Goal: Task Accomplishment & Management: Use online tool/utility

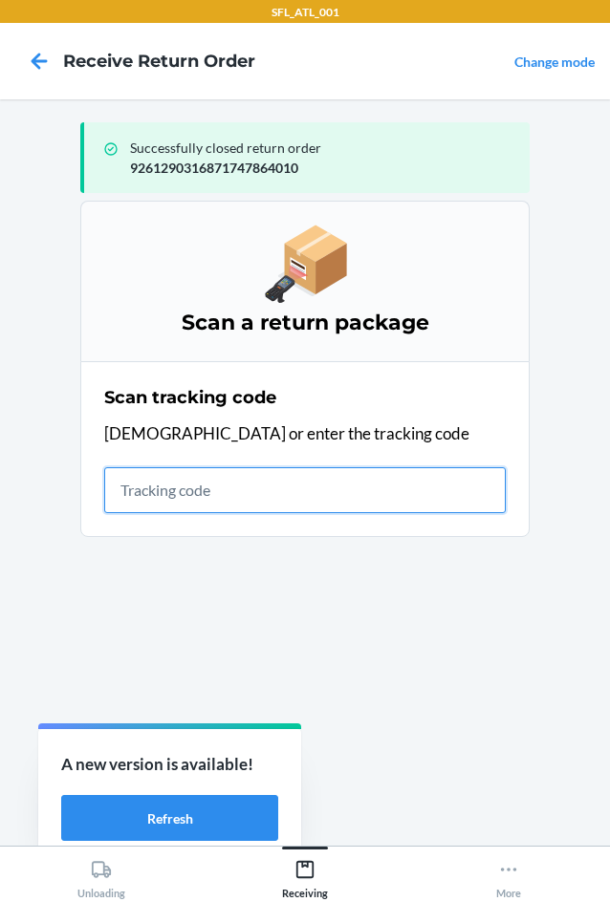
click at [327, 481] on input "text" at bounding box center [304, 490] width 401 height 46
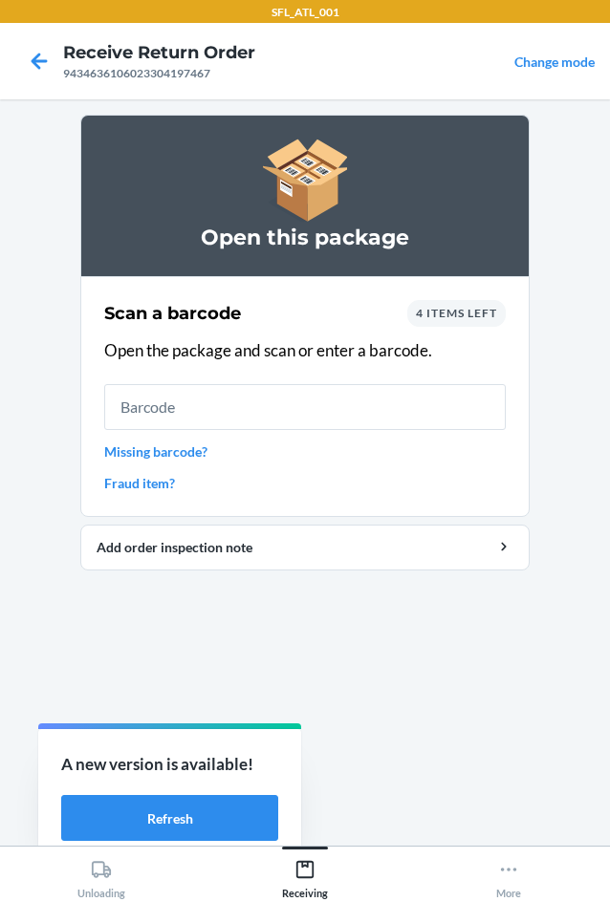
click at [485, 306] on span "4 items left" at bounding box center [456, 313] width 81 height 14
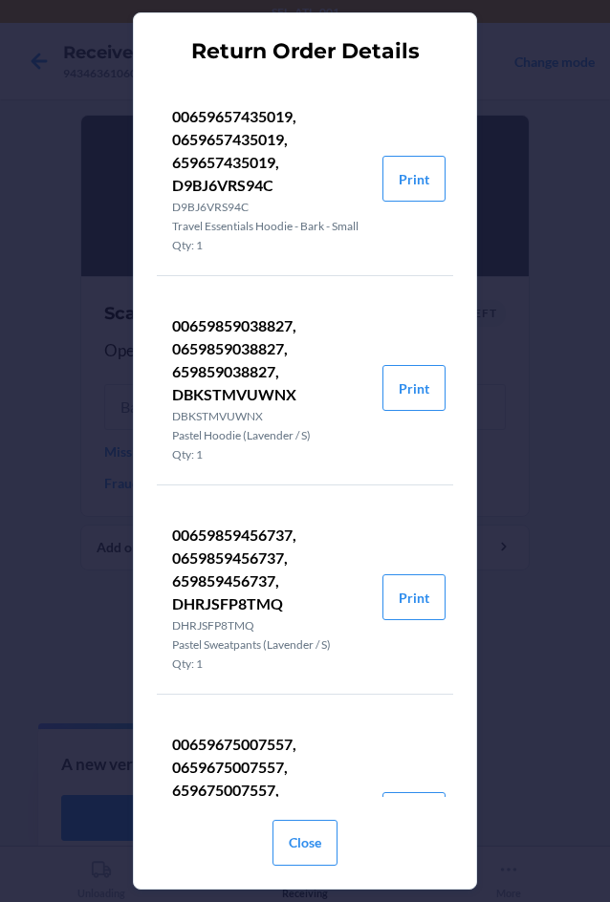
scroll to position [149, 0]
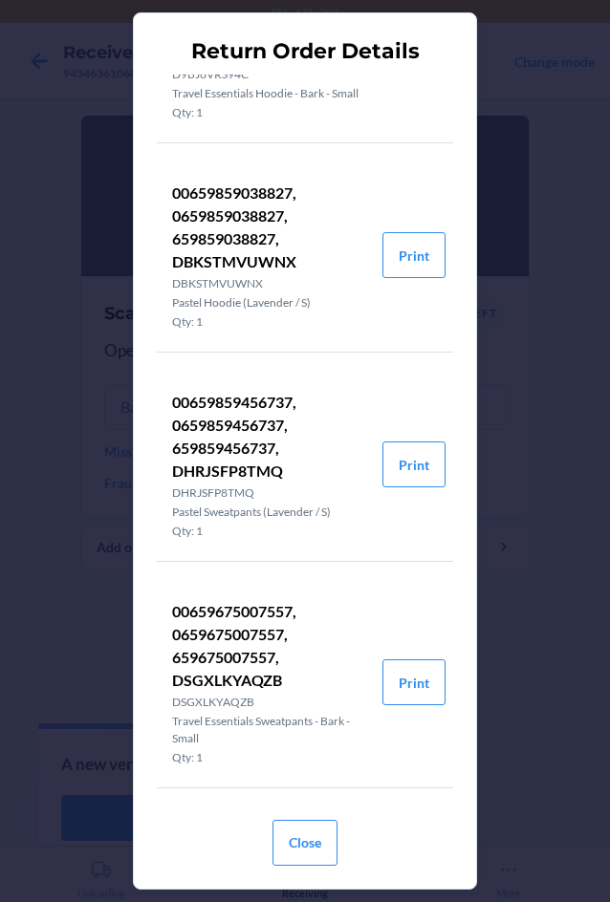
click at [551, 417] on div "Return Order Details 00659657435019, 0659657435019, 659657435019, D9BJ6VRS94C D…" at bounding box center [305, 451] width 610 height 902
click at [326, 827] on button "Close" at bounding box center [304, 843] width 65 height 46
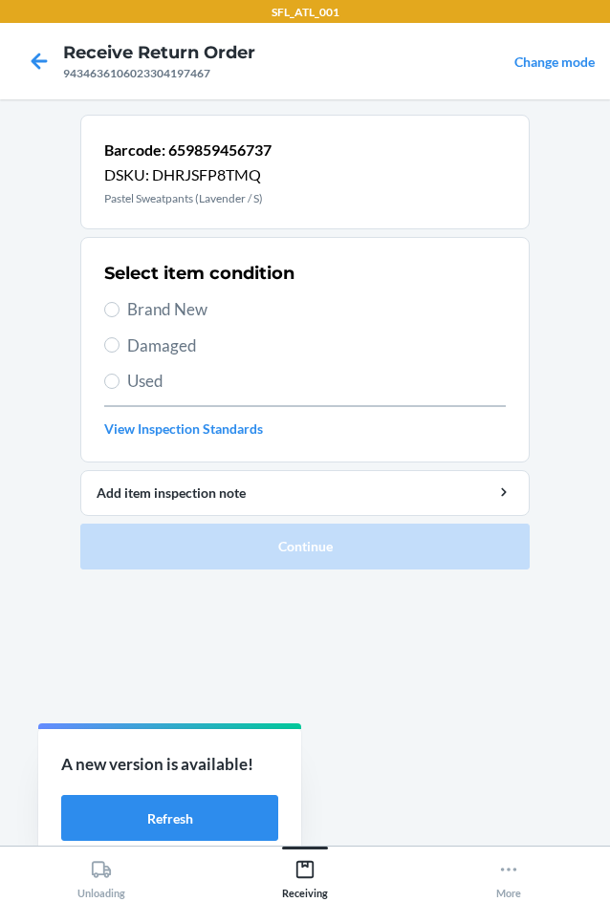
click at [132, 310] on span "Brand New" at bounding box center [316, 309] width 378 height 25
click at [119, 310] on input "Brand New" at bounding box center [111, 309] width 15 height 15
radio input "true"
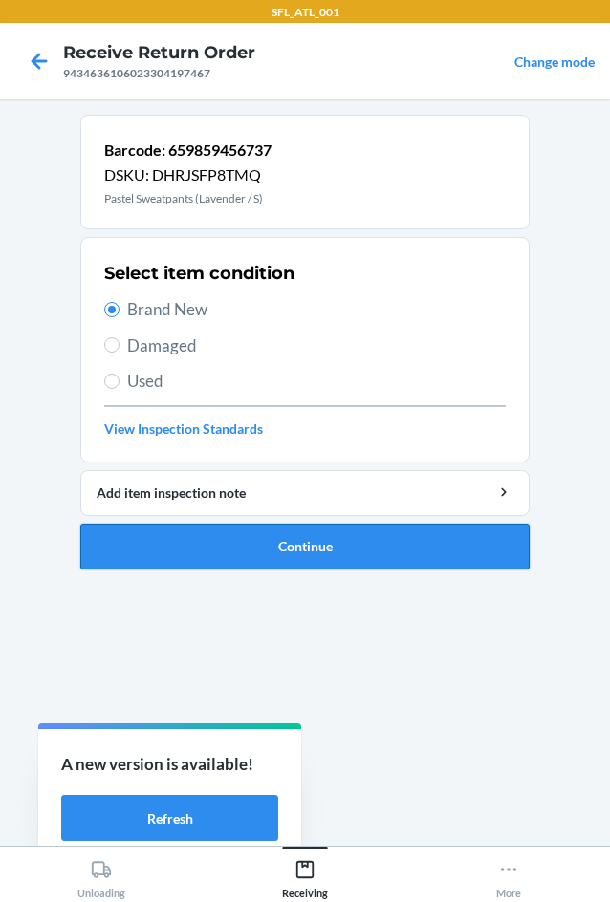
click at [270, 528] on button "Continue" at bounding box center [304, 547] width 449 height 46
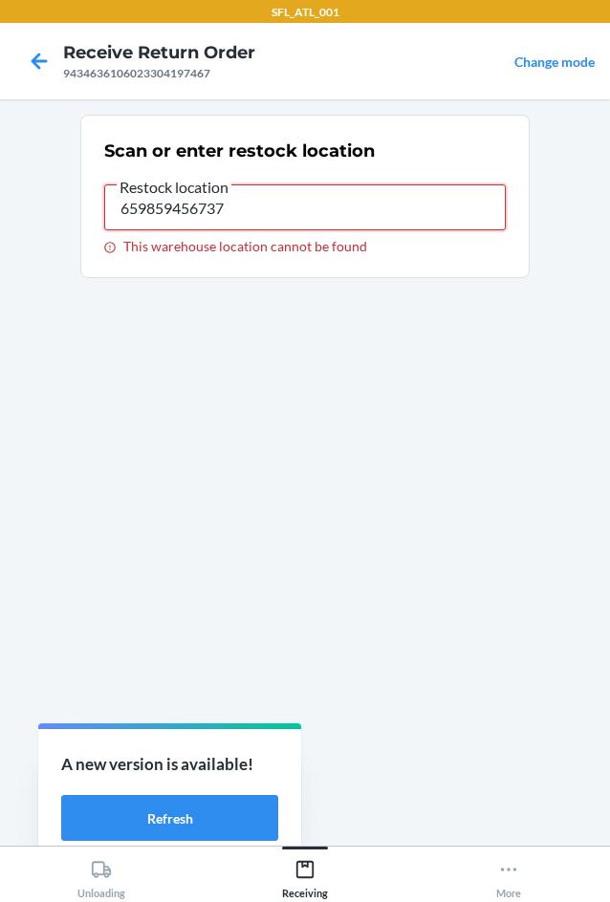
click at [400, 205] on input "659859456737" at bounding box center [304, 207] width 401 height 46
type input "RTCart010"
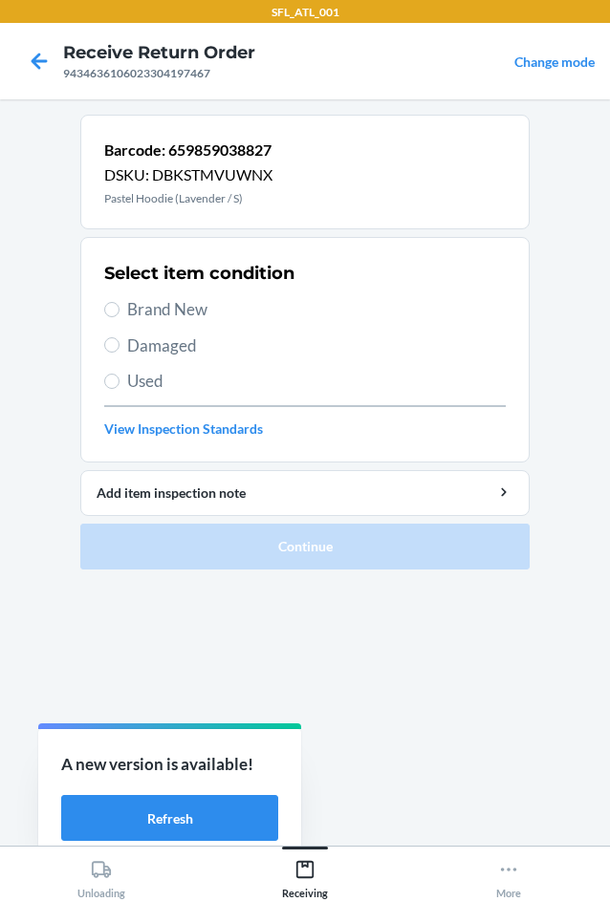
click at [197, 307] on span "Brand New" at bounding box center [316, 309] width 378 height 25
click at [119, 307] on input "Brand New" at bounding box center [111, 309] width 15 height 15
radio input "true"
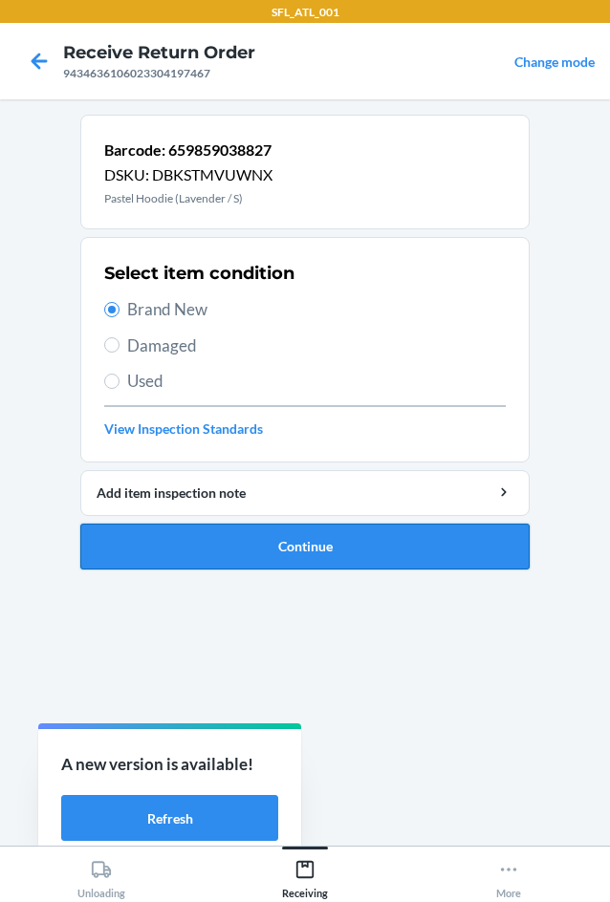
click at [304, 542] on button "Continue" at bounding box center [304, 547] width 449 height 46
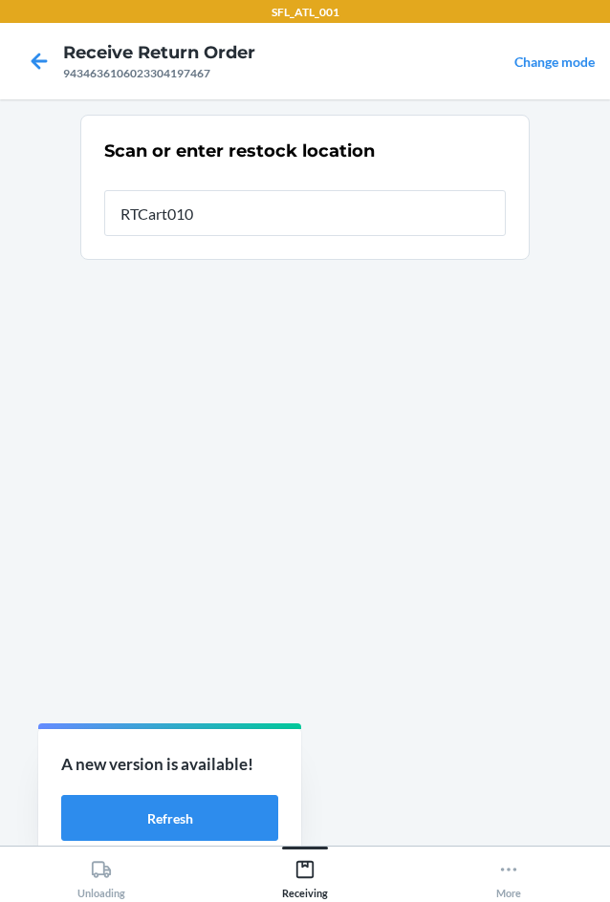
type input "RTCart010"
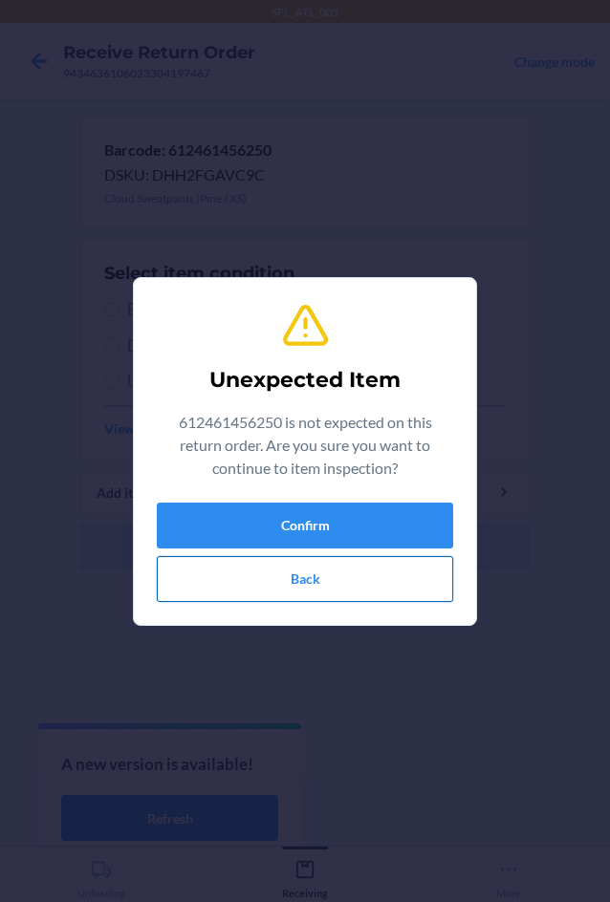
click at [214, 567] on button "Back" at bounding box center [305, 579] width 296 height 46
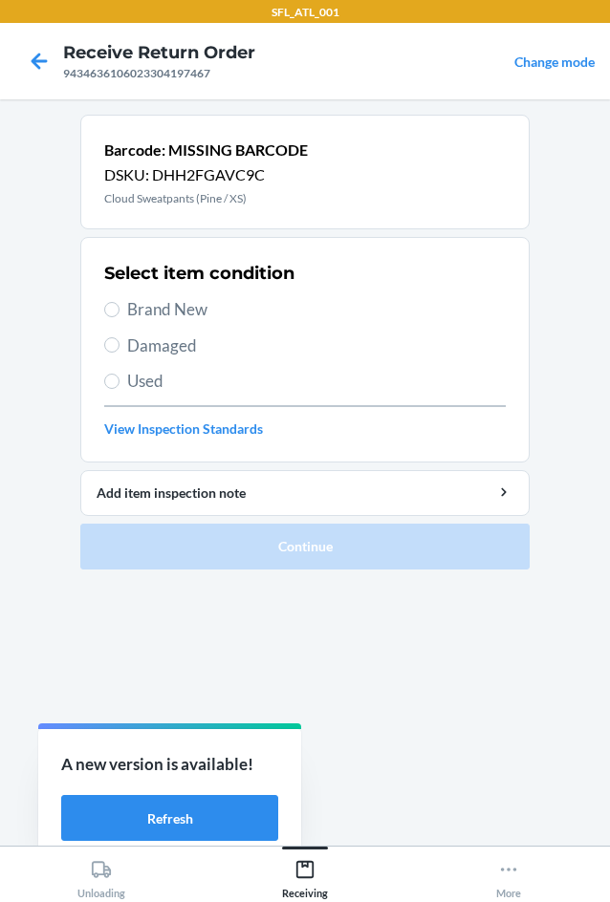
click at [167, 310] on span "Brand New" at bounding box center [316, 309] width 378 height 25
click at [119, 310] on input "Brand New" at bounding box center [111, 309] width 15 height 15
radio input "true"
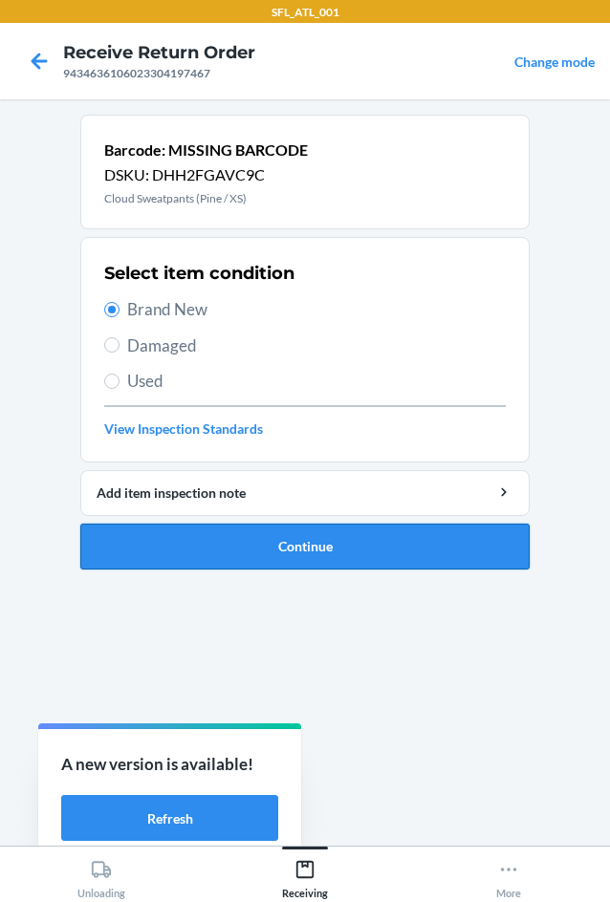
click at [214, 529] on button "Continue" at bounding box center [304, 547] width 449 height 46
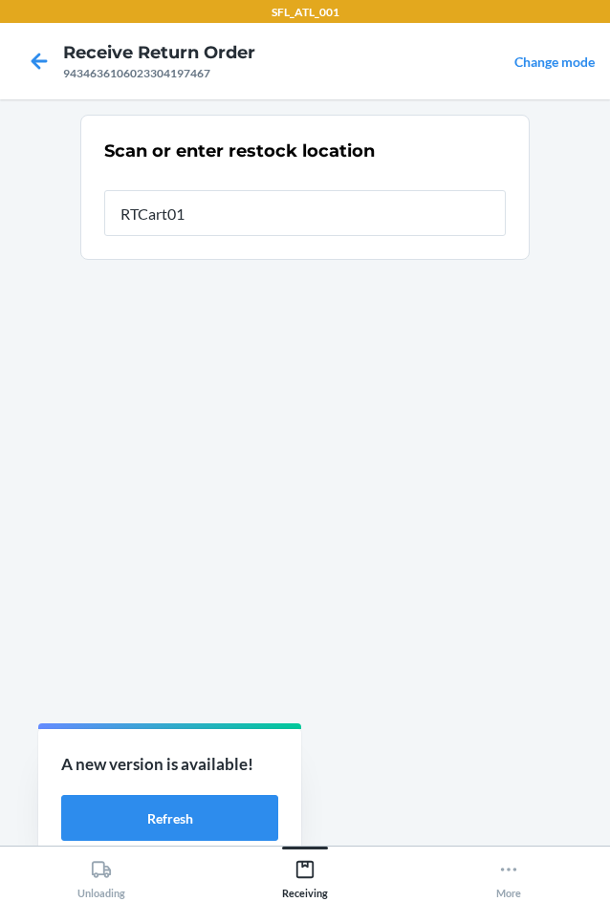
type input "RTCart010"
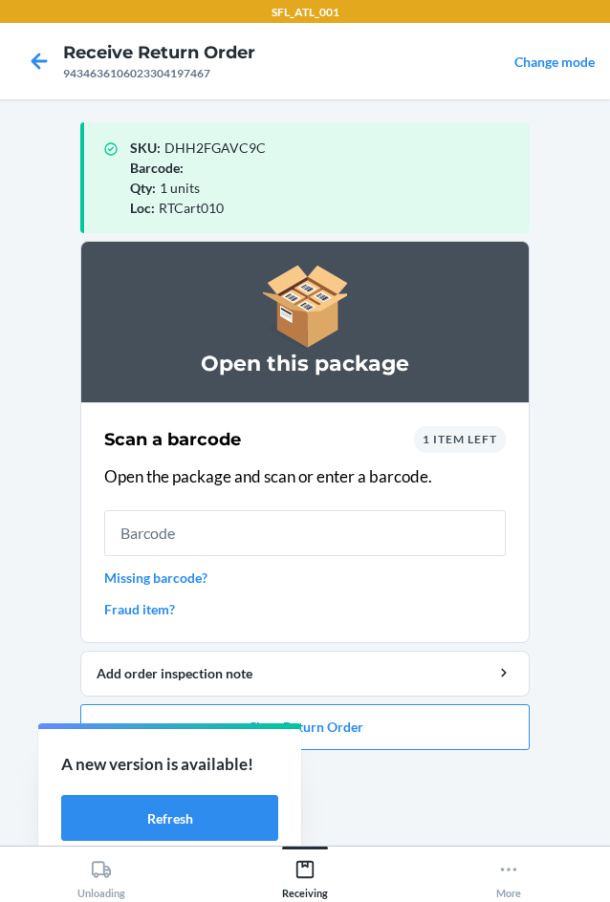
click at [432, 443] on span "1 item left" at bounding box center [459, 439] width 75 height 14
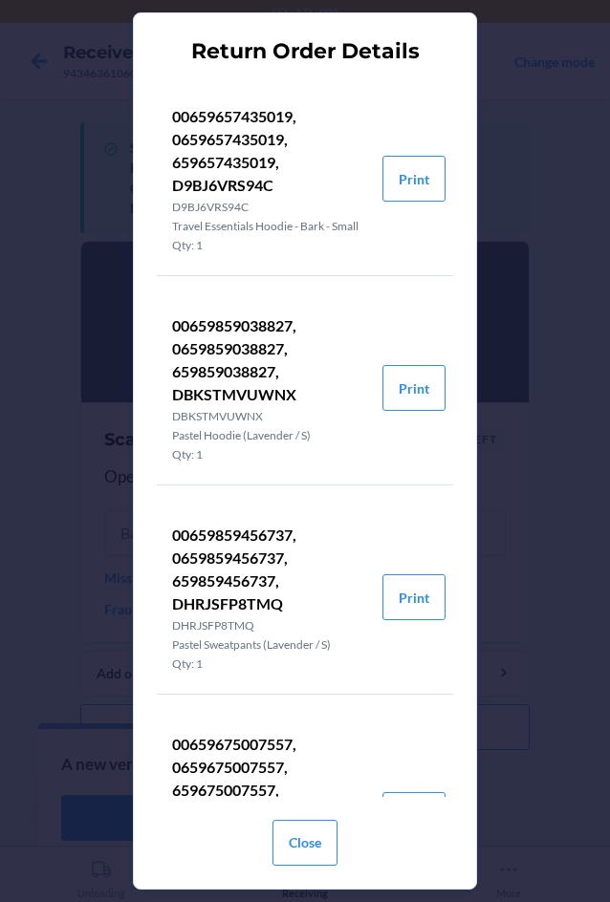
click at [434, 443] on li "00659859038827, 0659859038827, 659859038827, DBKSTMVUWNX DBKSTMVUWNX Pastel Hoo…" at bounding box center [305, 388] width 296 height 194
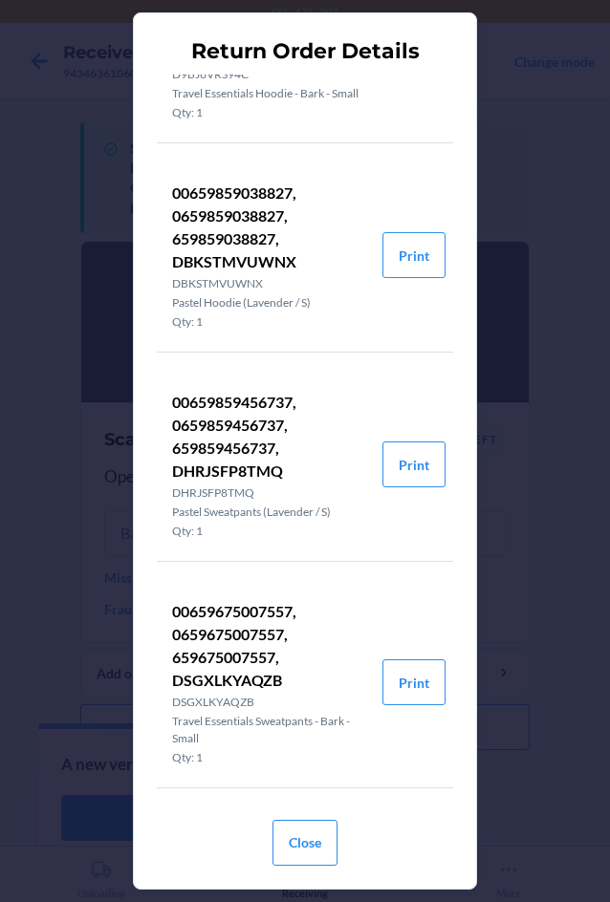
click at [523, 672] on div "Return Order Details 00659657435019, 0659657435019, 659657435019, D9BJ6VRS94C D…" at bounding box center [305, 451] width 610 height 902
click at [457, 77] on section "Return Order Details 00659657435019, 0659657435019, 659657435019, D9BJ6VRS94C D…" at bounding box center [305, 450] width 344 height 876
click at [480, 62] on div "Return Order Details 00659657435019, 0659657435019, 659657435019, D9BJ6VRS94C D…" at bounding box center [305, 451] width 610 height 902
click at [75, 87] on div "Return Order Details 00659657435019, 0659657435019, 659657435019, D9BJ6VRS94C D…" at bounding box center [305, 451] width 610 height 902
click at [302, 851] on button "Close" at bounding box center [304, 843] width 65 height 46
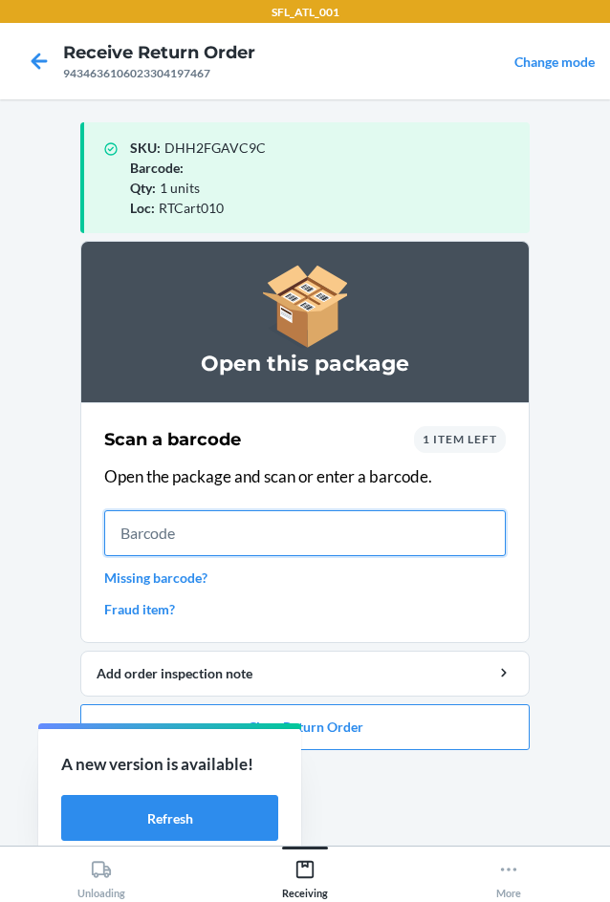
click at [129, 525] on input "text" at bounding box center [304, 533] width 401 height 46
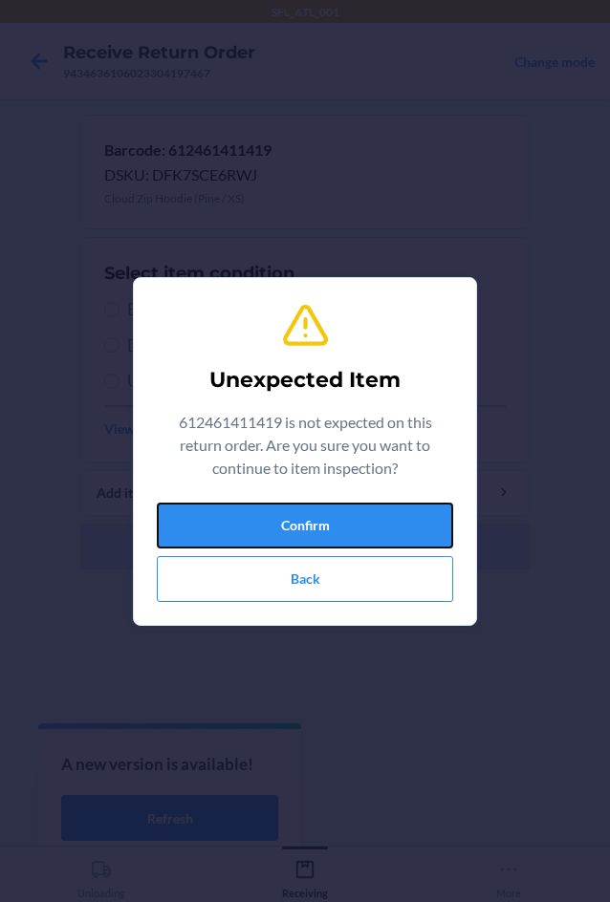
click at [174, 530] on button "Confirm" at bounding box center [305, 526] width 296 height 46
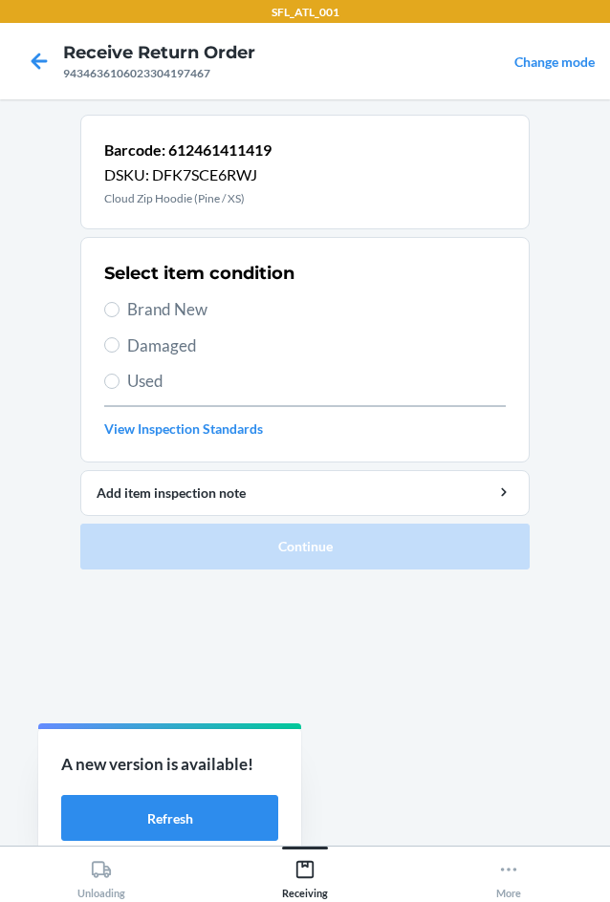
click at [142, 304] on span "Brand New" at bounding box center [316, 309] width 378 height 25
click at [119, 304] on input "Brand New" at bounding box center [111, 309] width 15 height 15
radio input "true"
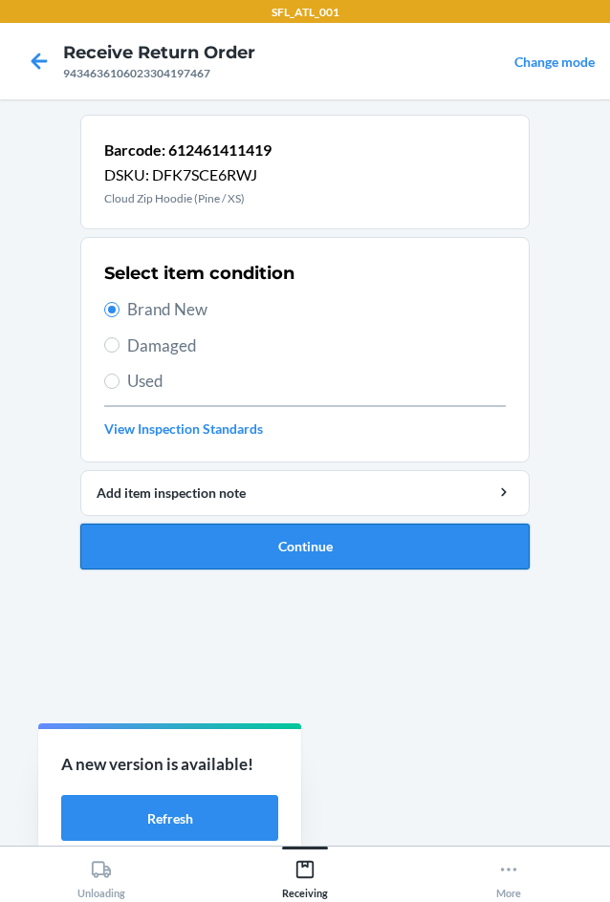
click at [198, 541] on button "Continue" at bounding box center [304, 547] width 449 height 46
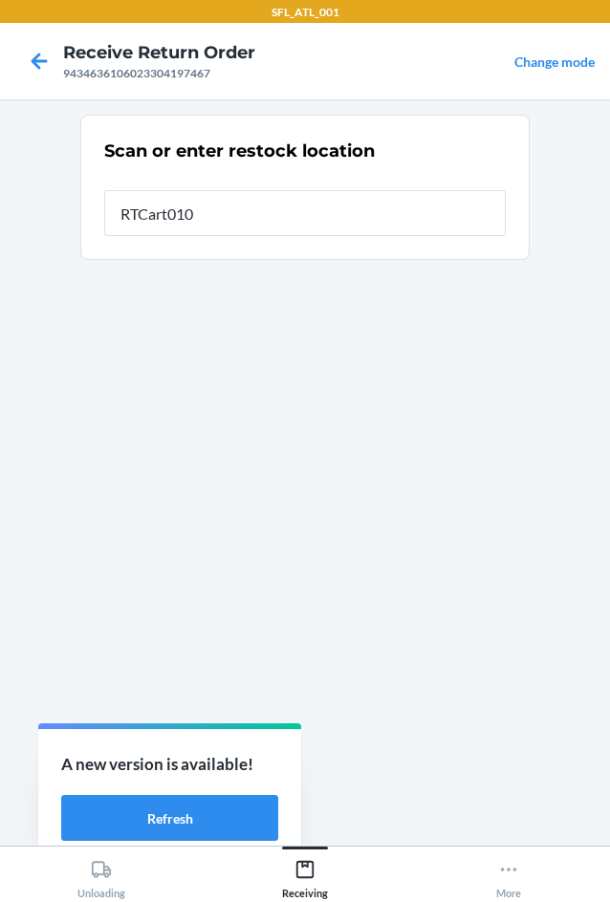
type input "RTCart010"
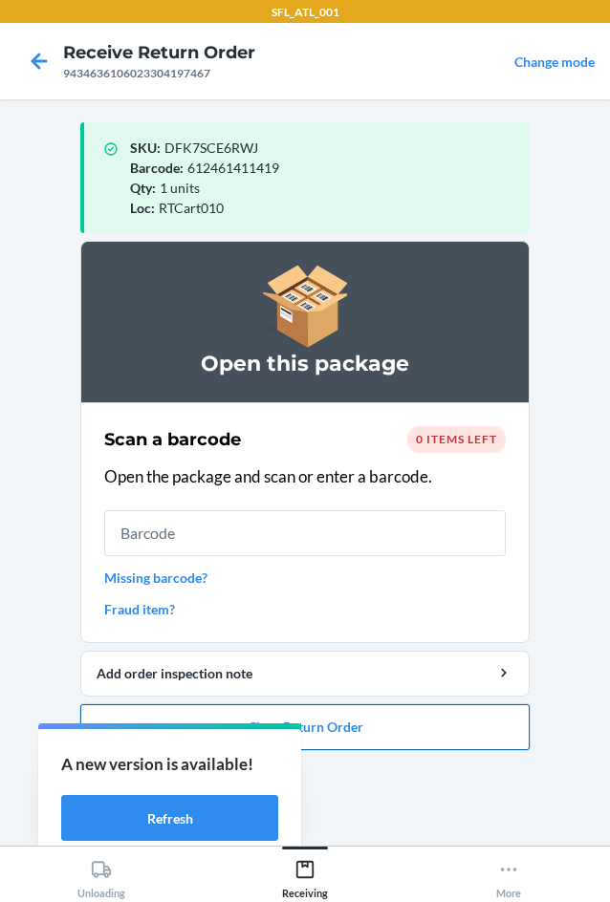
click at [380, 731] on button "Close Return Order" at bounding box center [304, 727] width 449 height 46
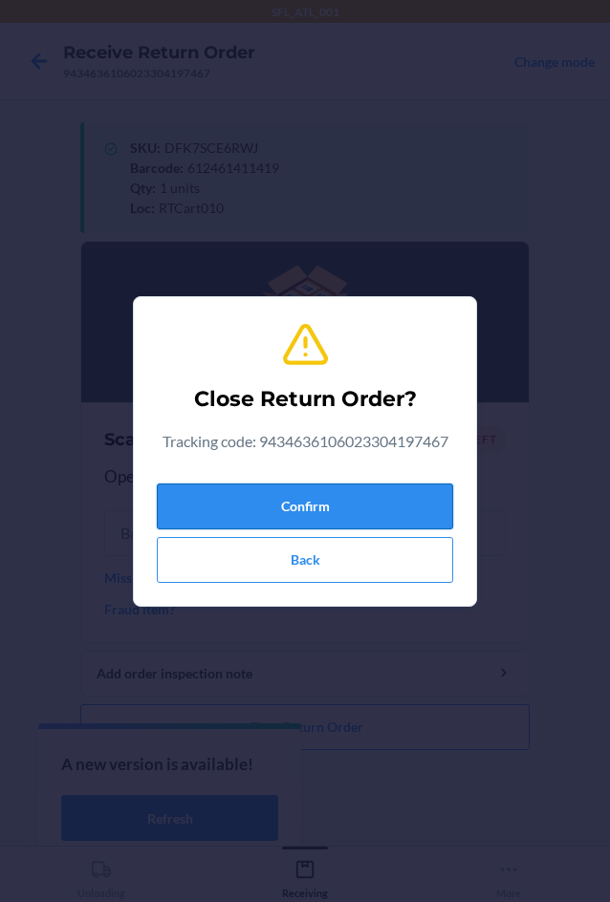
click at [285, 489] on button "Confirm" at bounding box center [305, 507] width 296 height 46
